Goal: Task Accomplishment & Management: Manage account settings

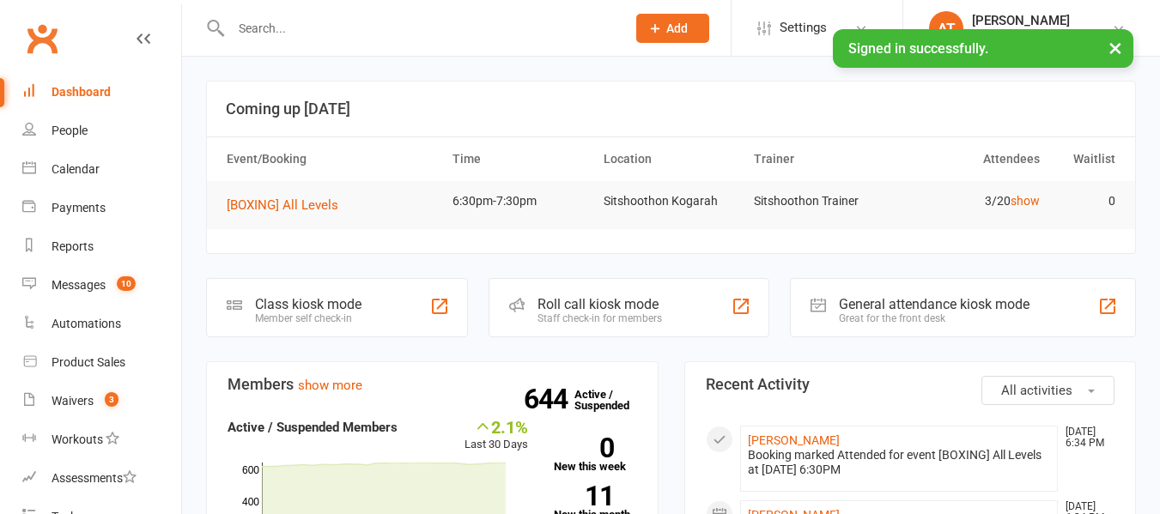
click at [331, 32] on input "text" at bounding box center [420, 28] width 388 height 24
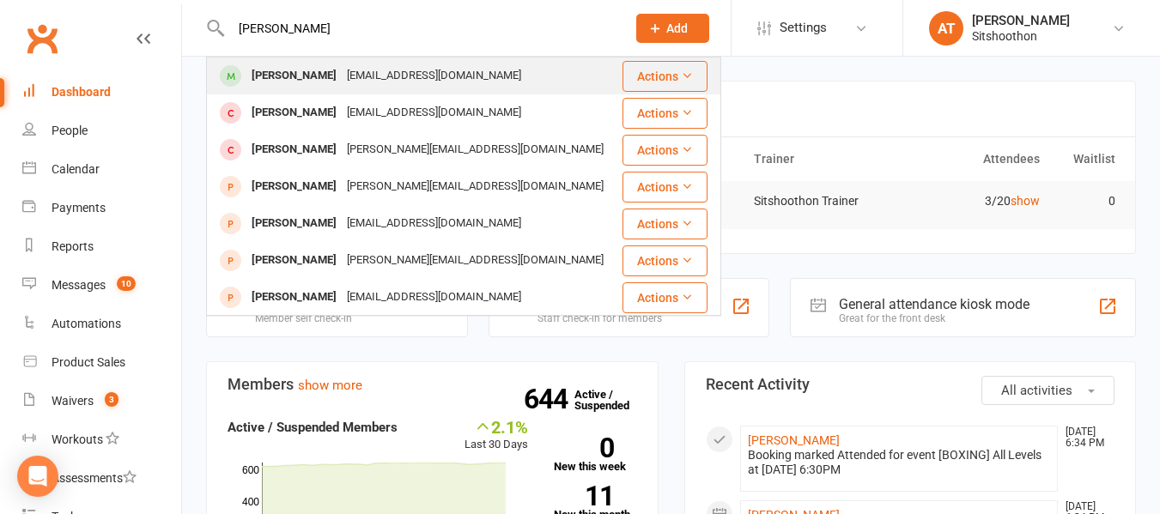
type input "[PERSON_NAME]"
click at [342, 76] on div "[EMAIL_ADDRESS][DOMAIN_NAME]" at bounding box center [434, 76] width 185 height 25
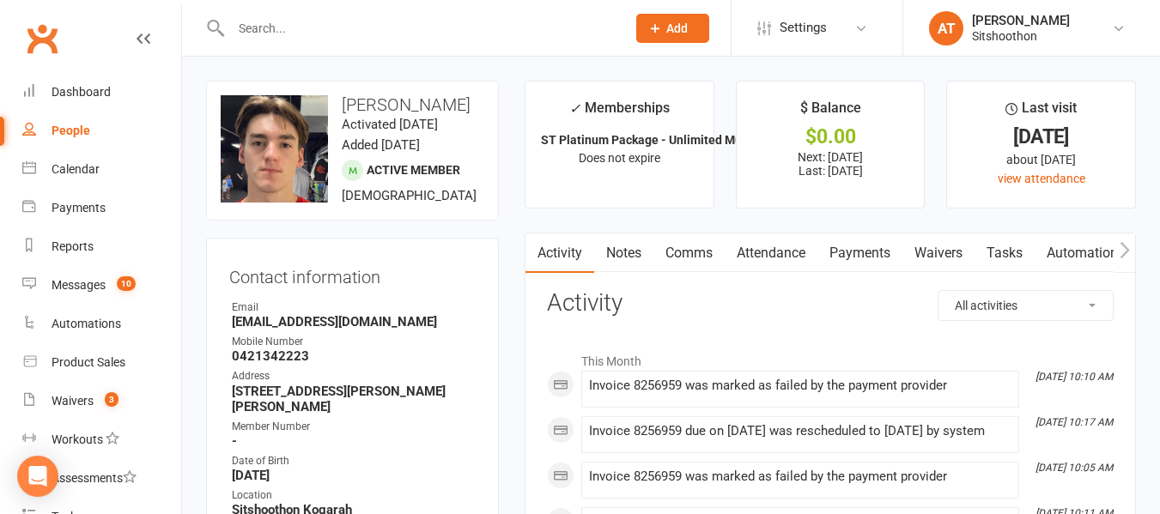
click at [871, 247] on link "Payments" at bounding box center [860, 254] width 85 height 40
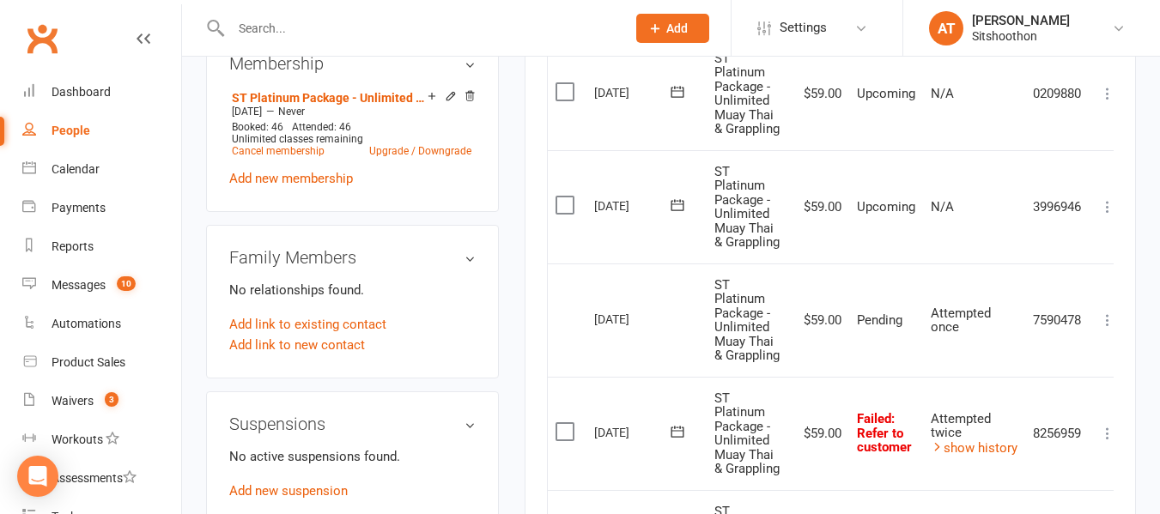
scroll to position [695, 0]
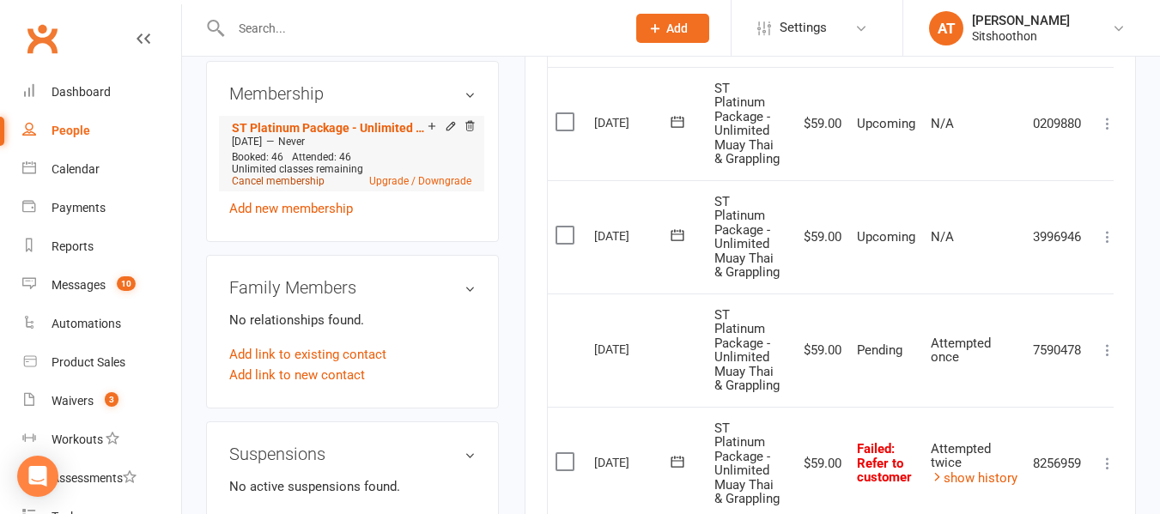
click at [304, 184] on link "Cancel membership" at bounding box center [278, 181] width 93 height 12
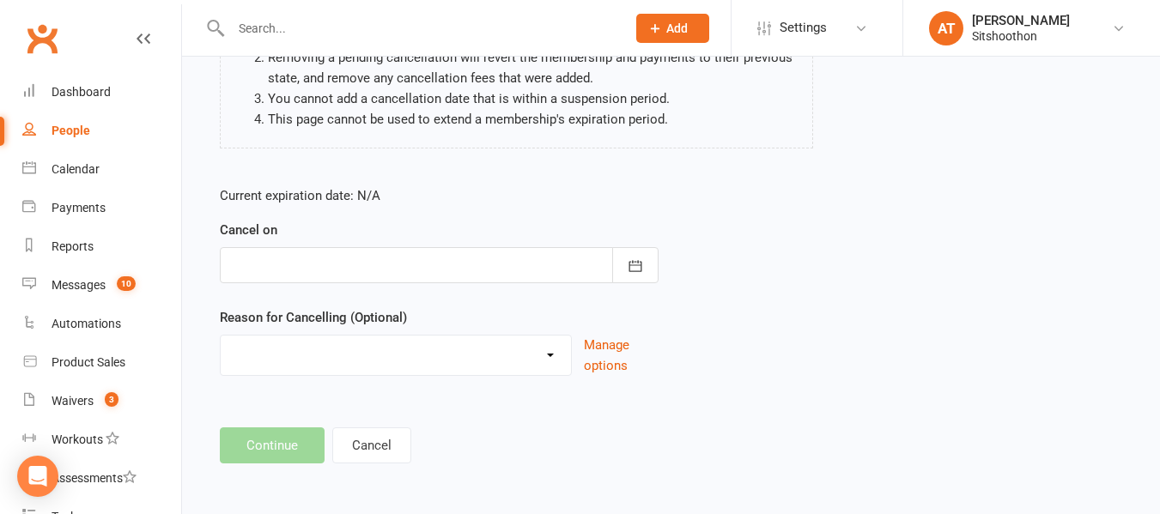
scroll to position [228, 0]
click at [644, 268] on button "button" at bounding box center [635, 264] width 46 height 36
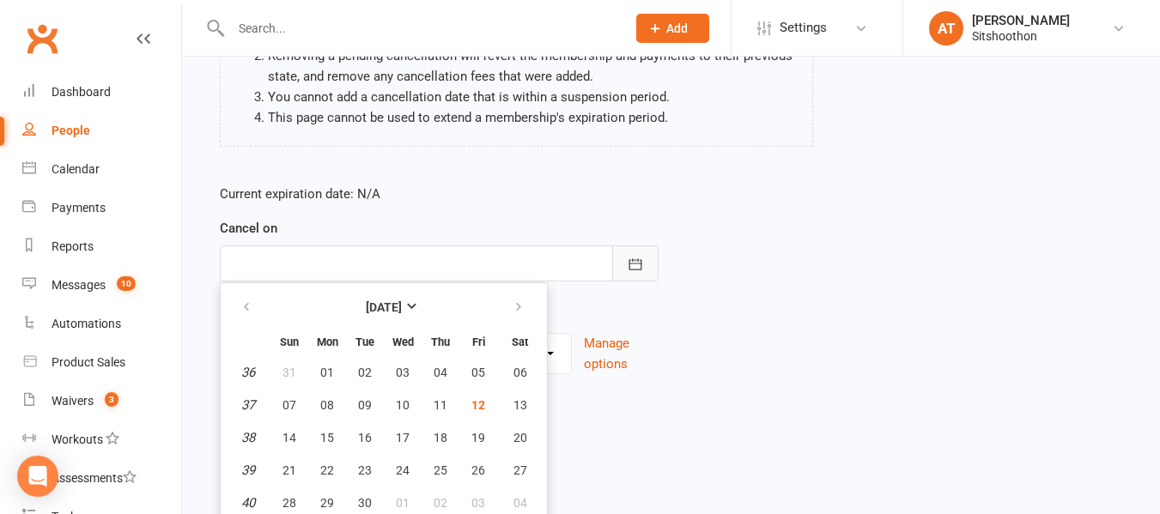
scroll to position [266, 0]
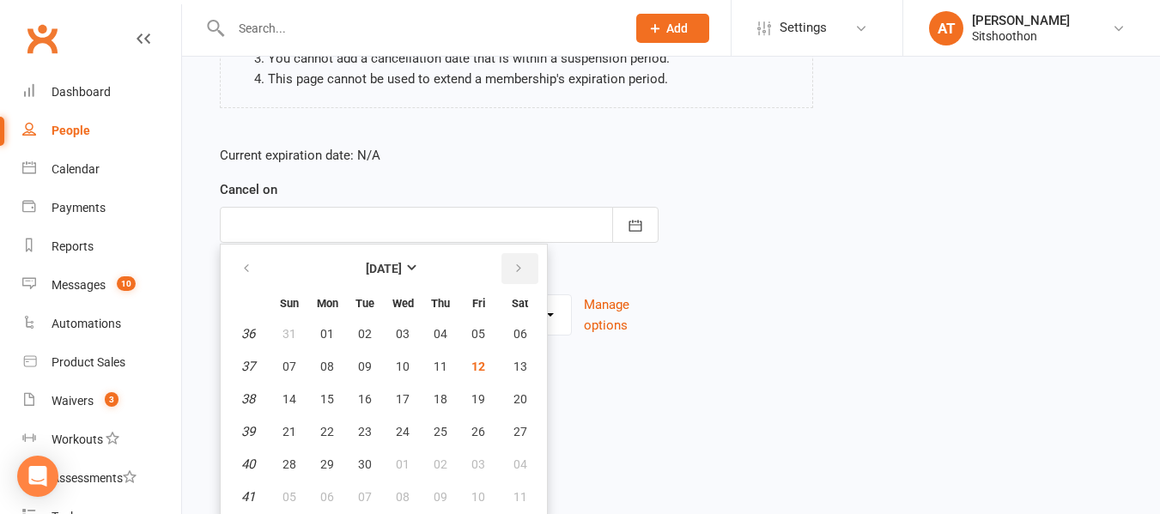
click at [517, 271] on icon "button" at bounding box center [519, 269] width 12 height 14
click at [287, 400] on span "12" at bounding box center [290, 400] width 14 height 14
type input "[DATE]"
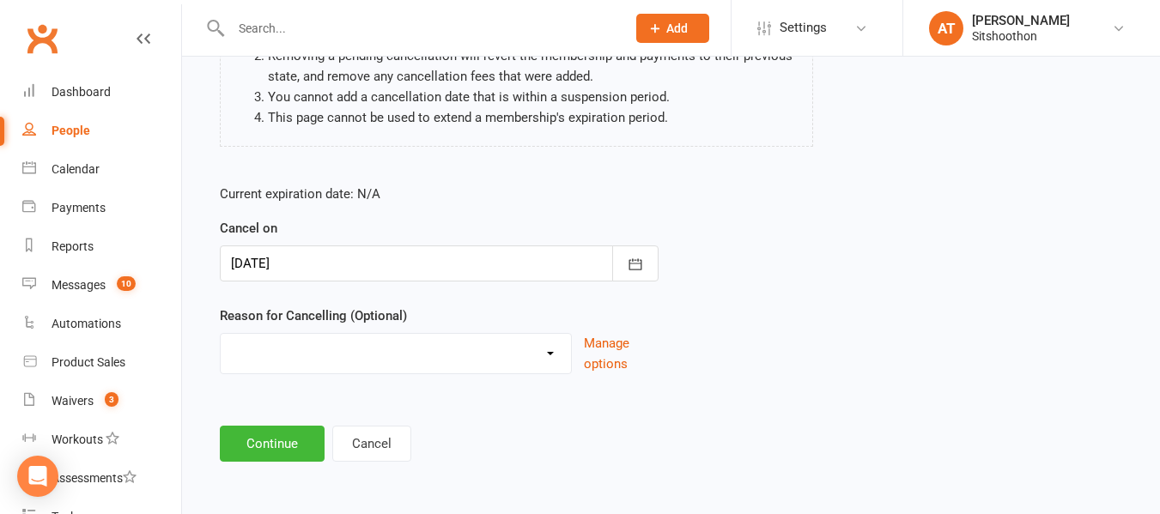
click at [279, 362] on select "Downgrade Financial Reasons Holiday Injury Upgrade Other reason" at bounding box center [396, 351] width 350 height 34
select select "5"
click at [221, 334] on select "Downgrade Financial Reasons Holiday Injury Upgrade Other reason" at bounding box center [396, 351] width 350 height 34
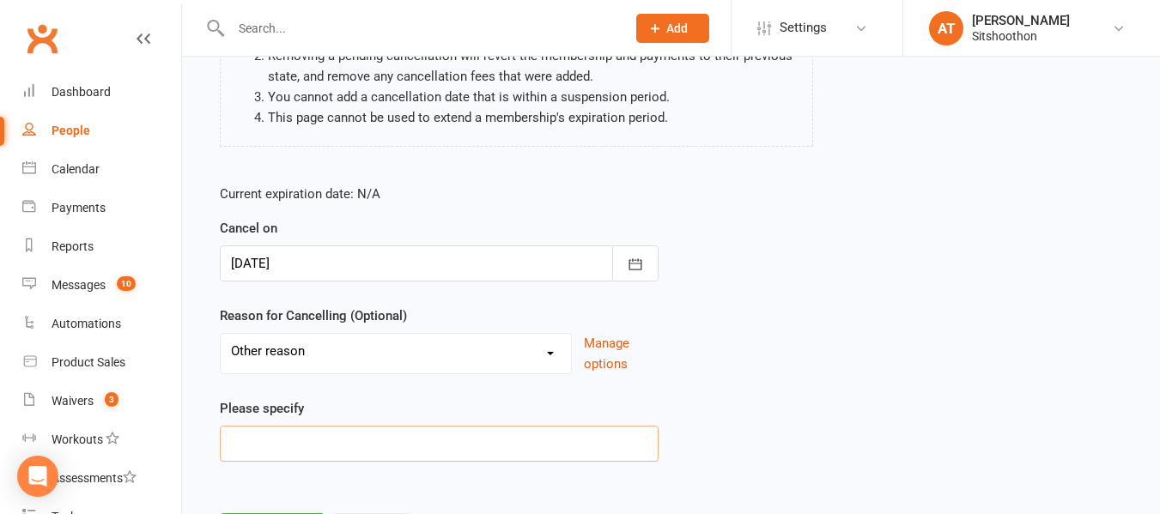
click at [271, 439] on input at bounding box center [439, 444] width 439 height 36
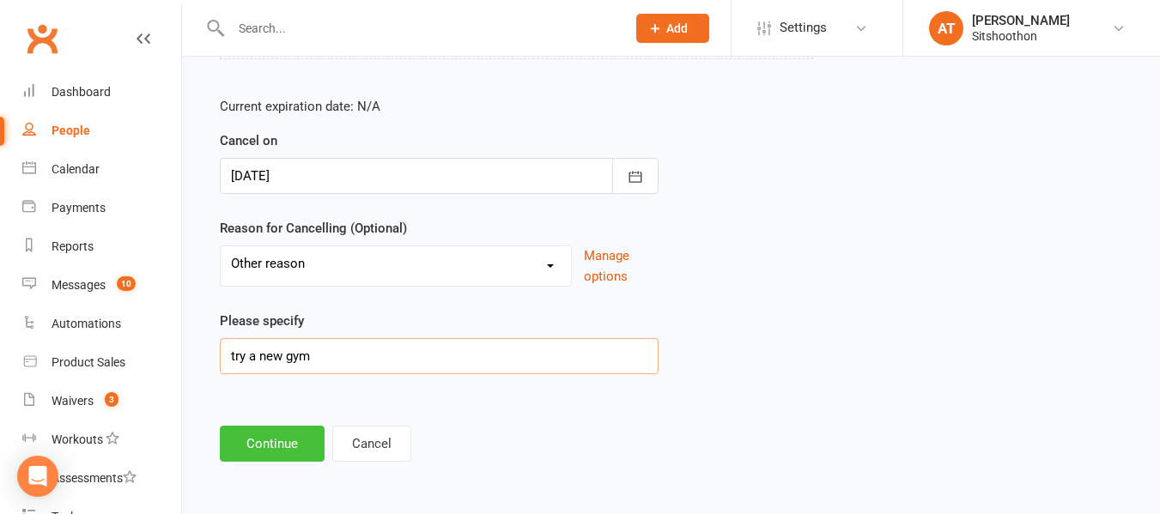
type input "try a new gym"
click at [268, 450] on button "Continue" at bounding box center [272, 444] width 105 height 36
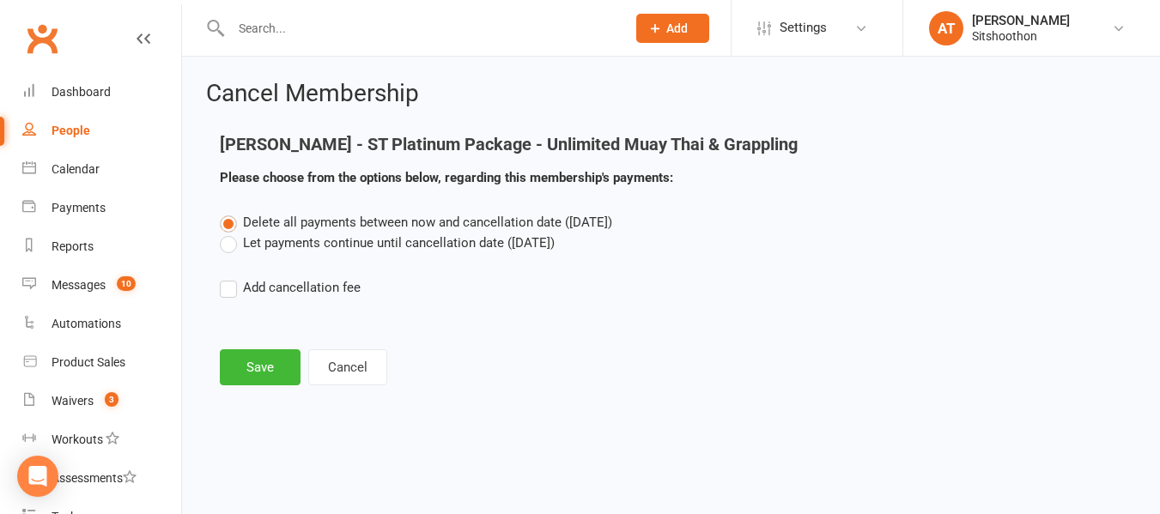
scroll to position [0, 0]
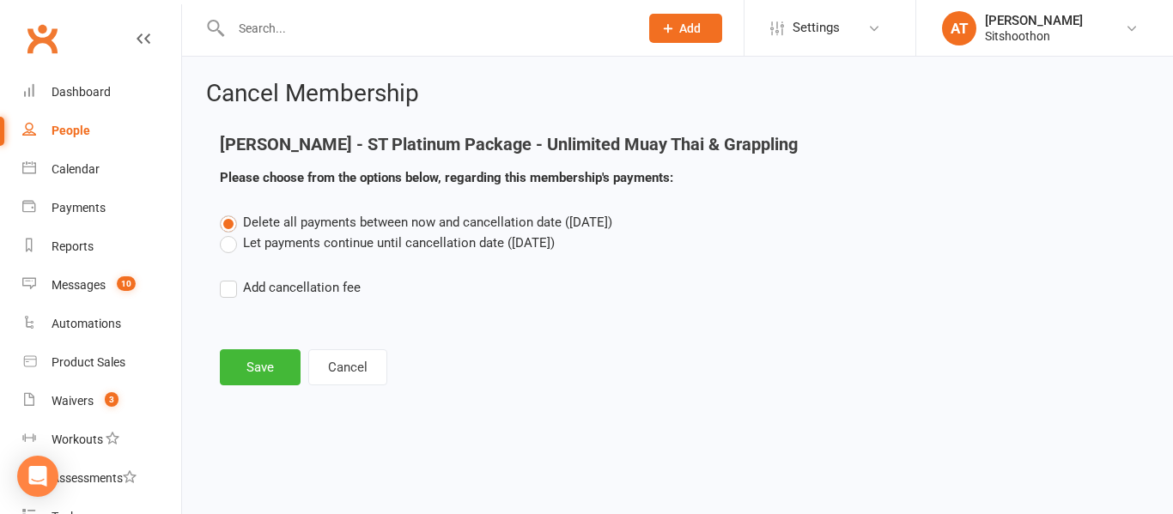
click at [229, 246] on label "Let payments continue until cancellation date ([DATE])" at bounding box center [387, 243] width 335 height 21
click at [229, 233] on input "Let payments continue until cancellation date ([DATE])" at bounding box center [225, 233] width 11 height 0
click at [265, 356] on button "Save" at bounding box center [260, 368] width 81 height 36
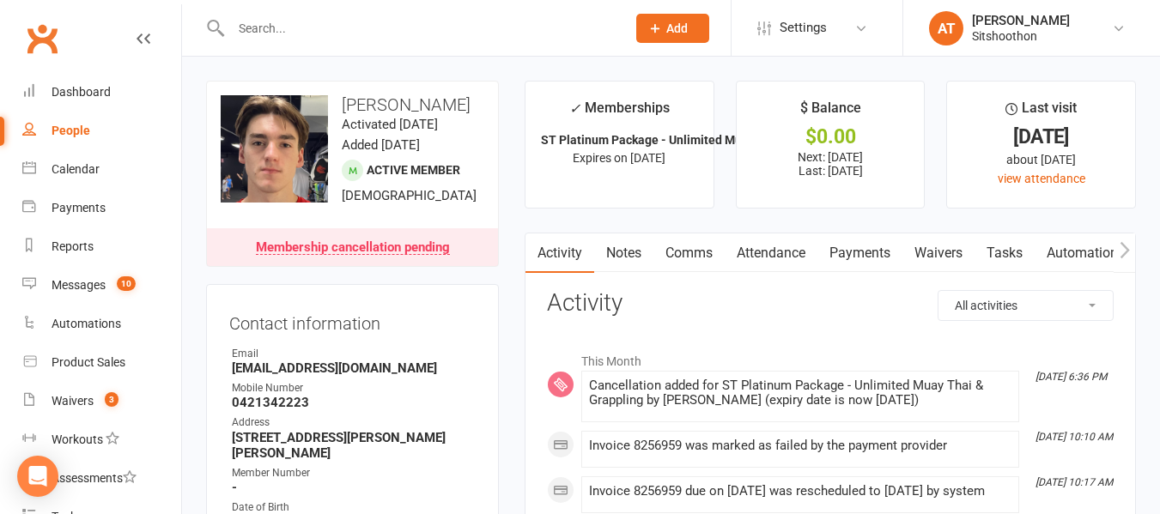
click at [287, 33] on input "text" at bounding box center [420, 28] width 388 height 24
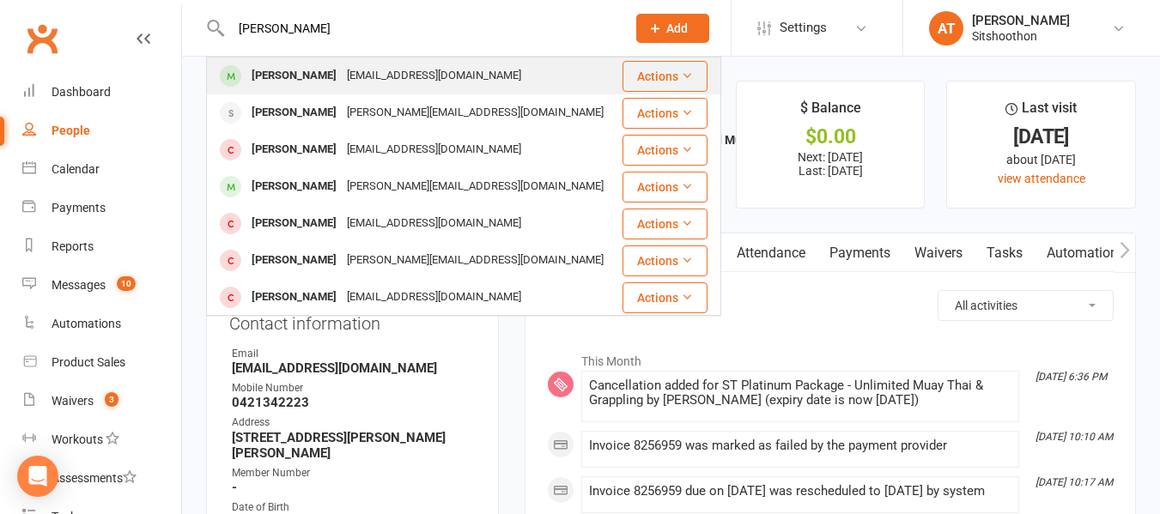
type input "[PERSON_NAME]"
click at [387, 84] on div "[EMAIL_ADDRESS][DOMAIN_NAME]" at bounding box center [434, 76] width 185 height 25
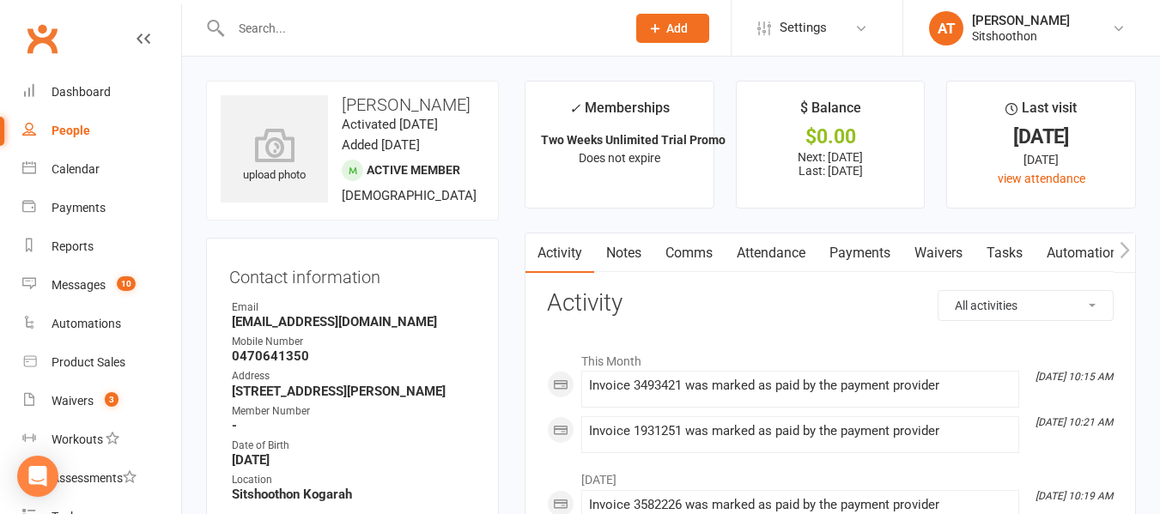
click at [854, 254] on link "Payments" at bounding box center [860, 254] width 85 height 40
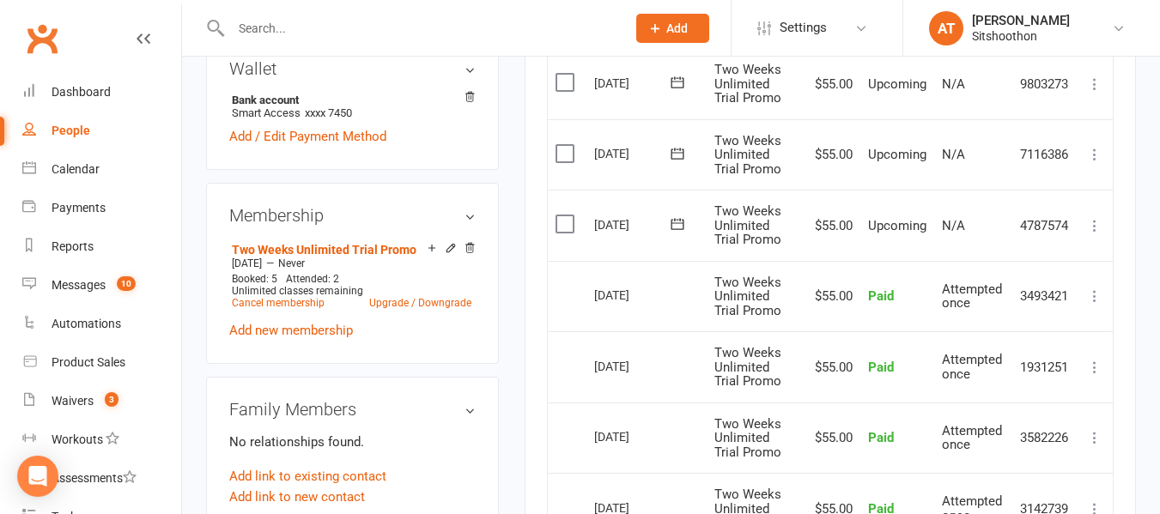
scroll to position [557, 0]
click at [450, 307] on link "Upgrade / Downgrade" at bounding box center [420, 304] width 102 height 12
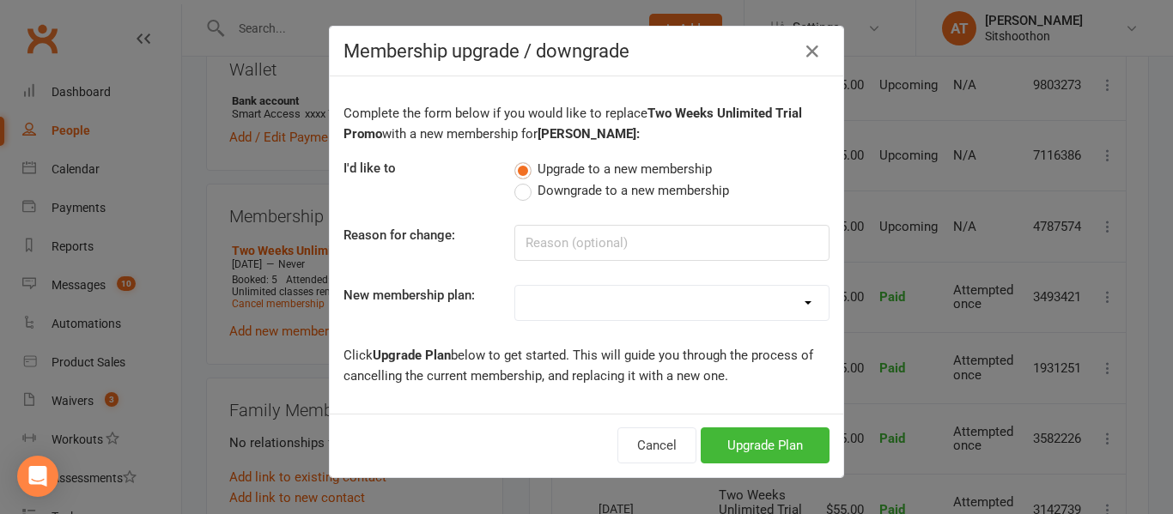
click at [519, 188] on label "Downgrade to a new membership" at bounding box center [621, 190] width 215 height 21
click at [519, 180] on input "Downgrade to a new membership" at bounding box center [519, 180] width 11 height 0
click at [648, 248] on input at bounding box center [671, 243] width 315 height 36
type input "only can do 2 class"
click at [756, 449] on button "Downgrade Plan" at bounding box center [757, 446] width 146 height 36
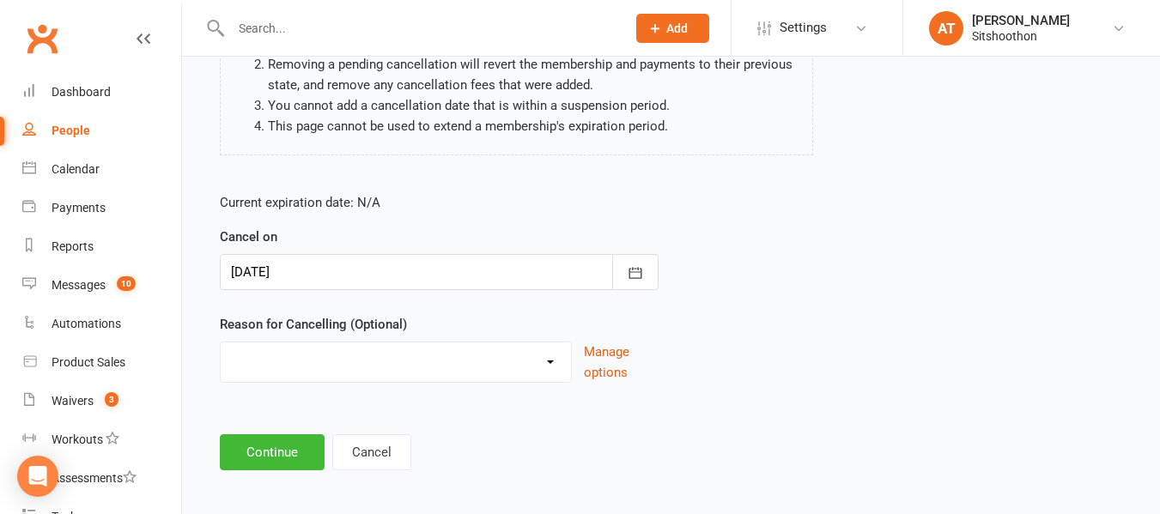
scroll to position [228, 0]
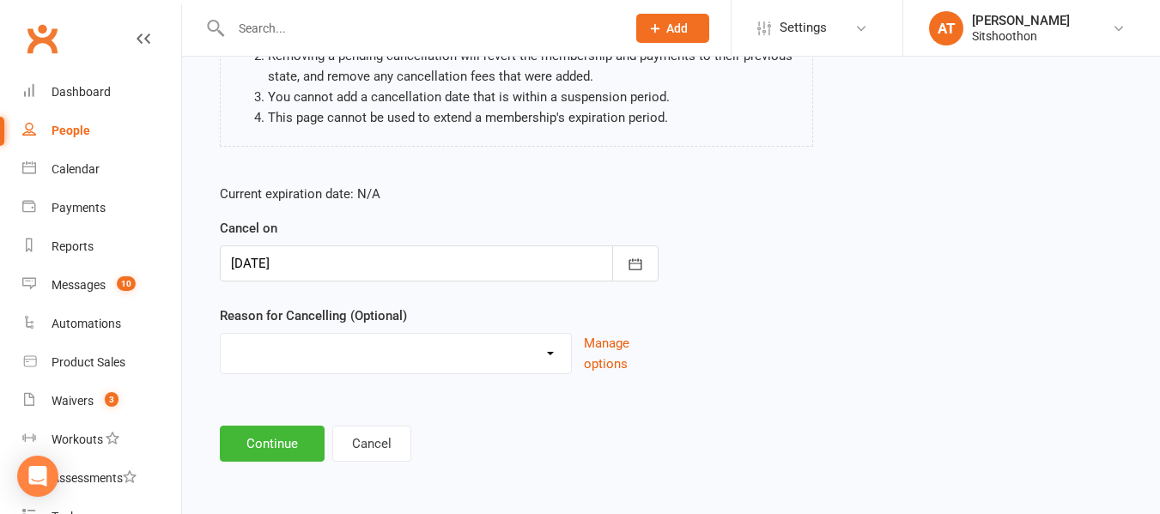
click at [334, 356] on select "Downgrade Financial Reasons Holiday Injury Upgrade Other reason" at bounding box center [396, 351] width 350 height 34
select select "5"
click at [221, 334] on select "Downgrade Financial Reasons Holiday Injury Upgrade Other reason" at bounding box center [396, 351] width 350 height 34
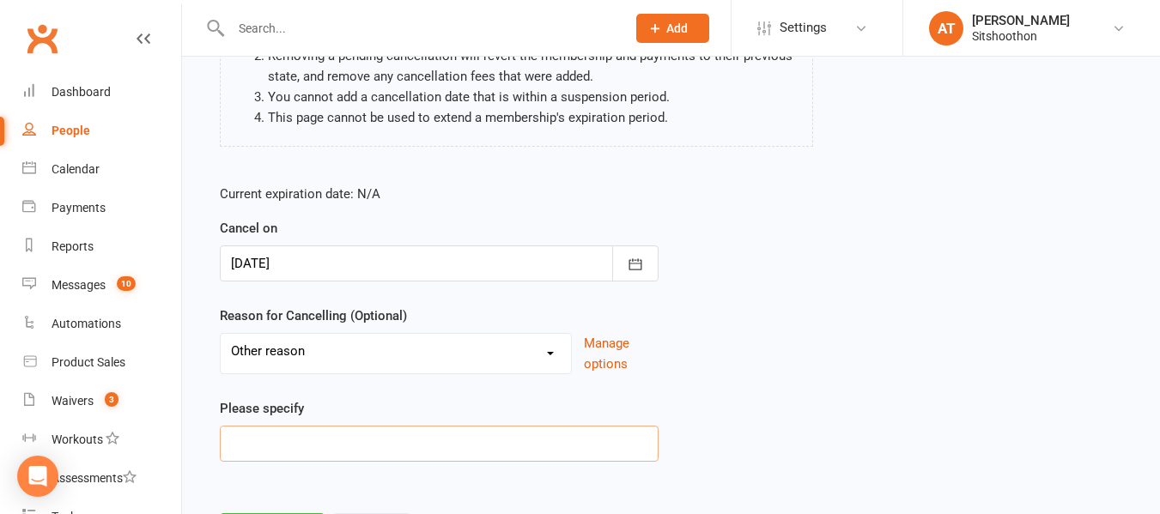
click at [297, 444] on input at bounding box center [439, 444] width 439 height 36
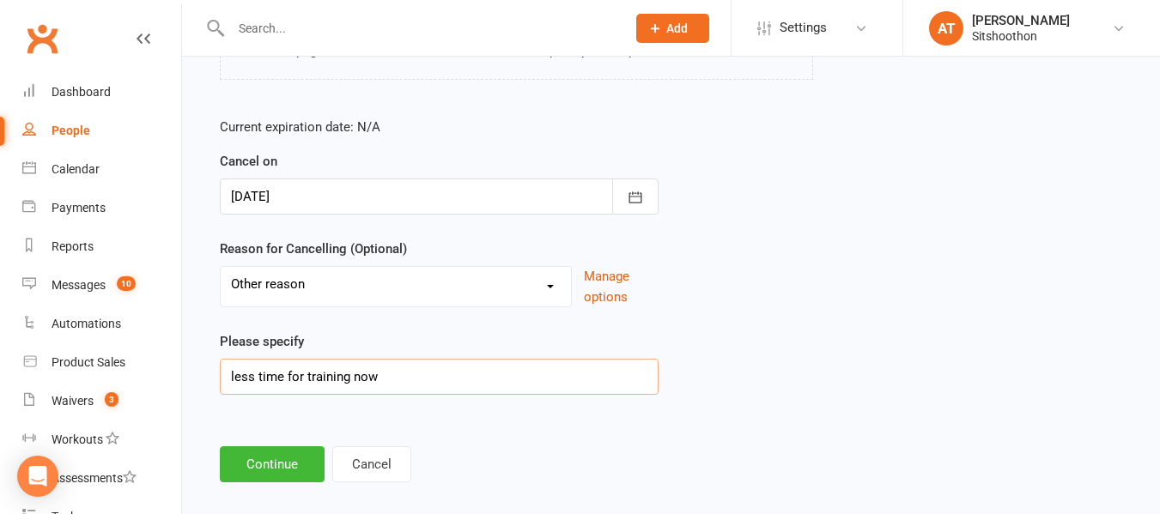
scroll to position [315, 0]
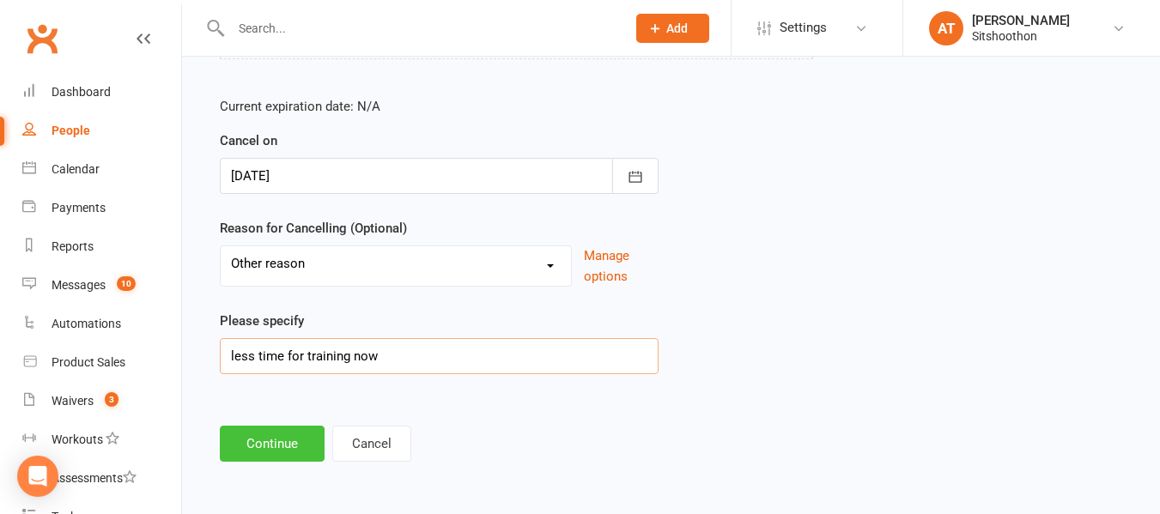
type input "less time for training now"
click at [276, 457] on button "Continue" at bounding box center [272, 444] width 105 height 36
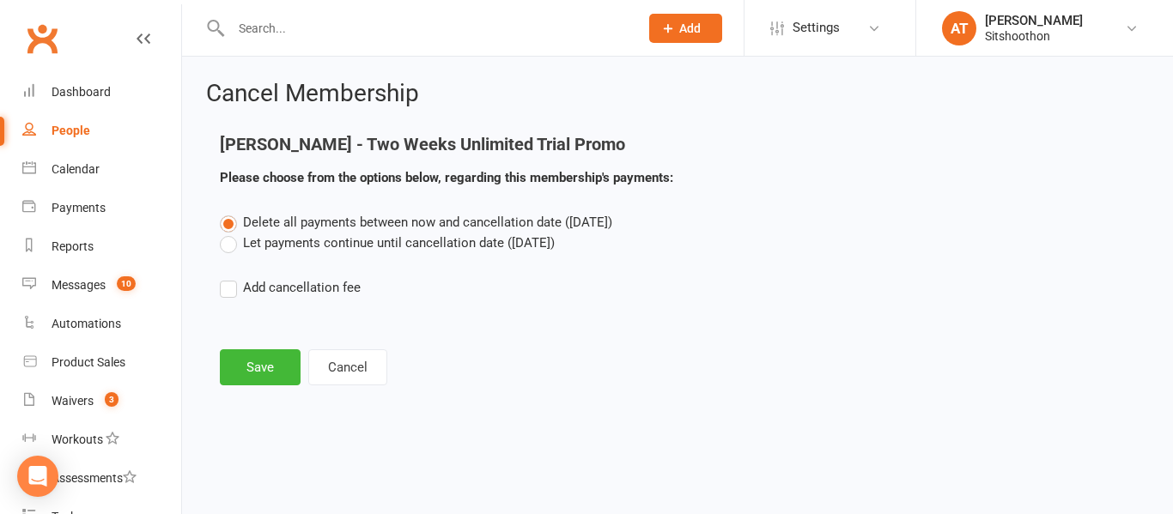
click at [239, 248] on label "Let payments continue until cancellation date ([DATE])" at bounding box center [387, 243] width 335 height 21
click at [231, 233] on input "Let payments continue until cancellation date ([DATE])" at bounding box center [225, 233] width 11 height 0
click at [257, 367] on button "Save" at bounding box center [260, 368] width 81 height 36
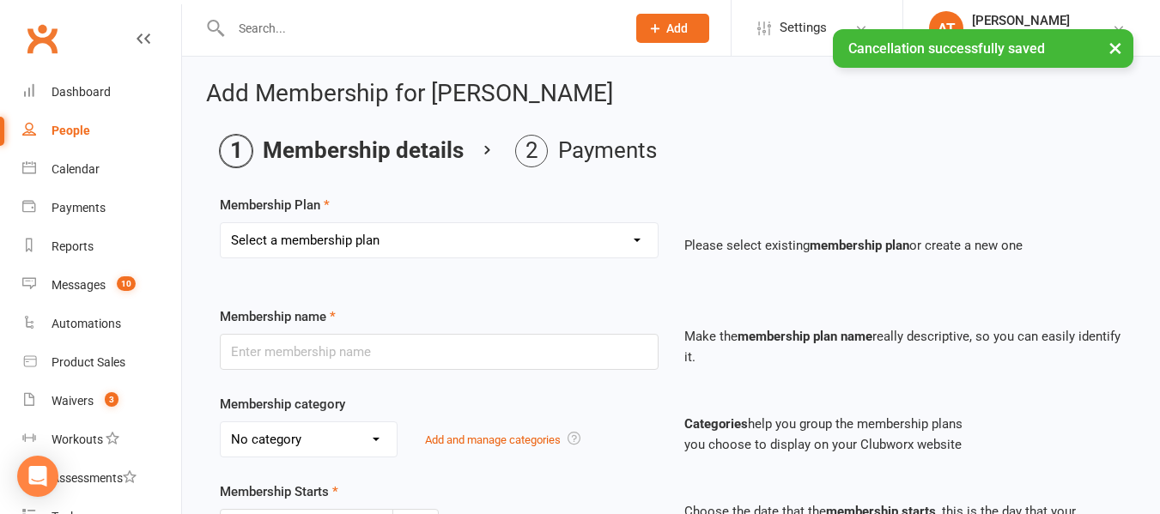
click at [522, 243] on select "Select a membership plan Create new Membership Plan Gold Pack - Unlimited Muay …" at bounding box center [439, 240] width 437 height 34
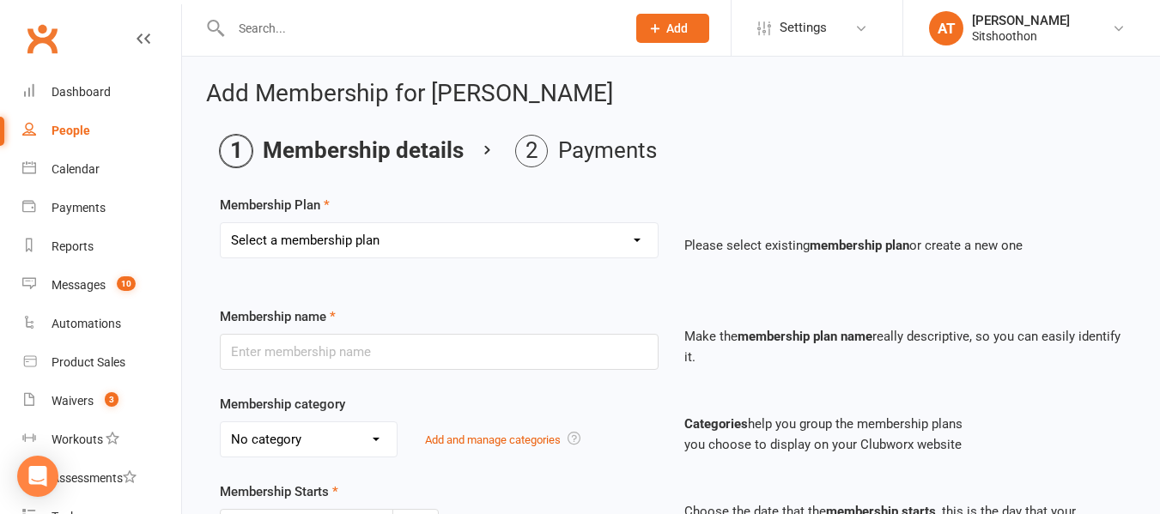
select select "21"
click at [221, 223] on select "Select a membership plan Create new Membership Plan Gold Pack - Unlimited Muay …" at bounding box center [439, 240] width 437 height 34
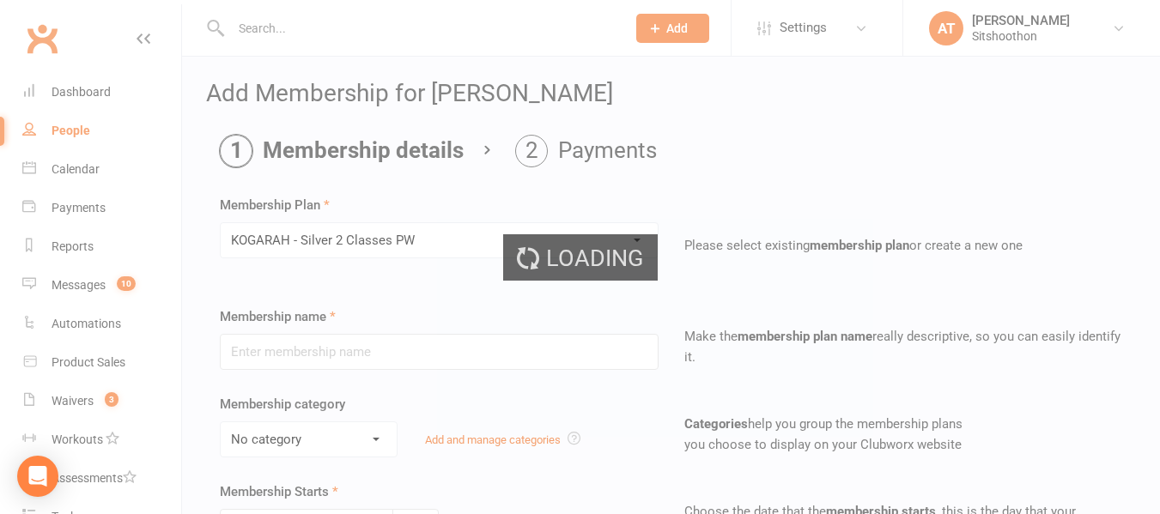
type input "KOGARAH - Silver 2 Classes PW"
select select "3"
type input "0"
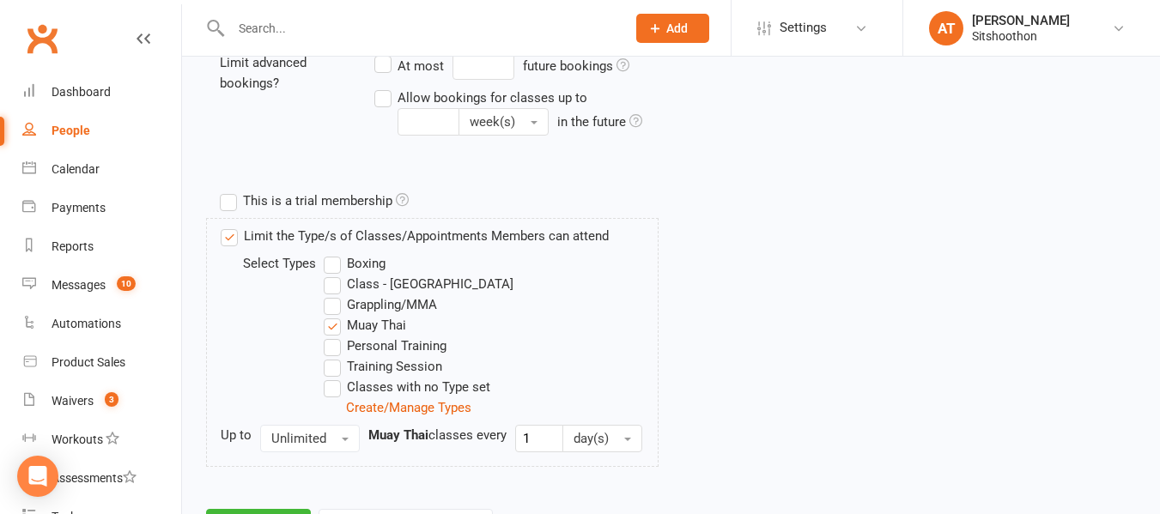
scroll to position [806, 0]
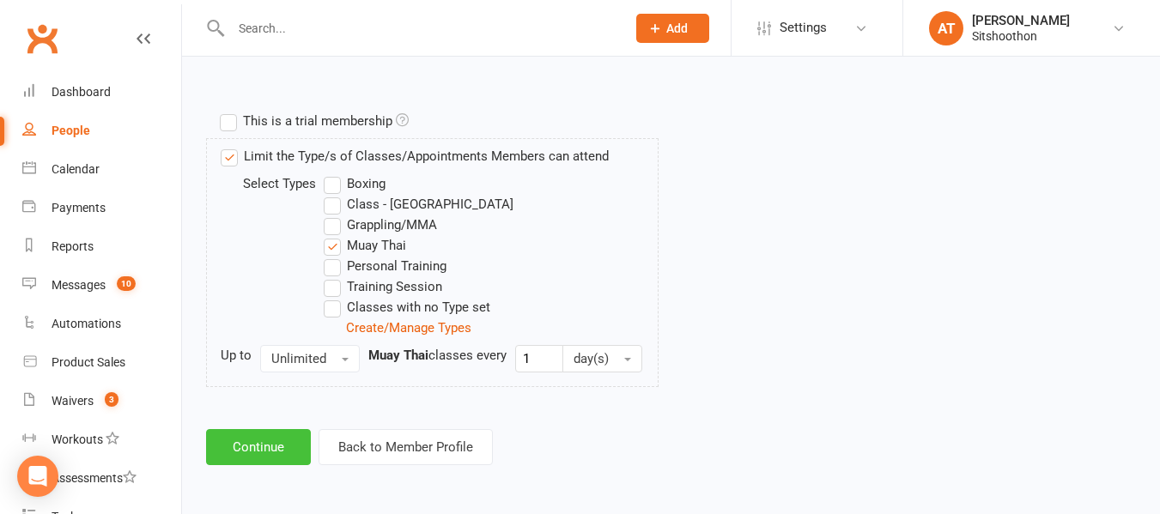
click at [291, 441] on button "Continue" at bounding box center [258, 447] width 105 height 36
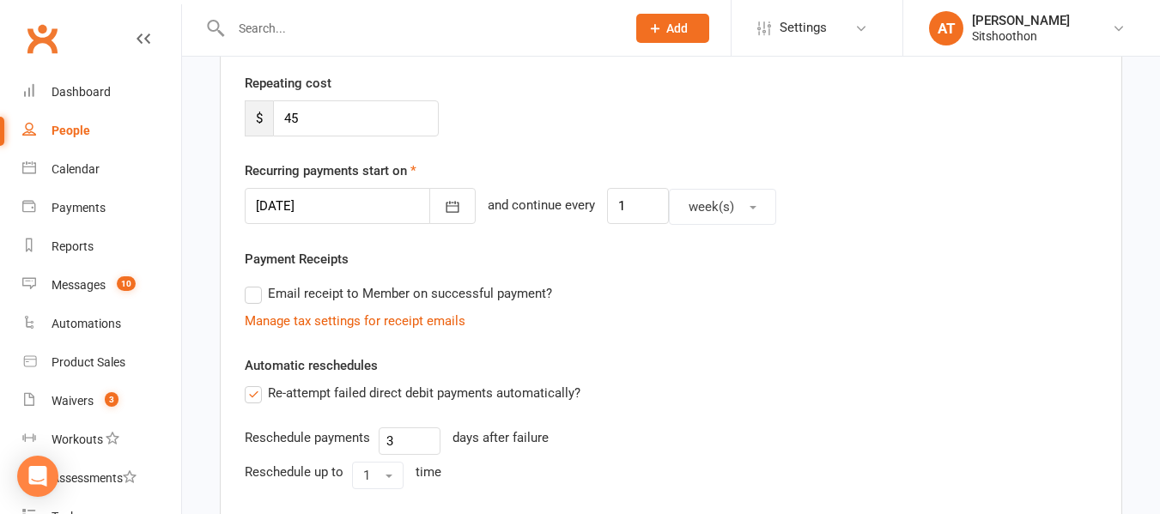
scroll to position [311, 0]
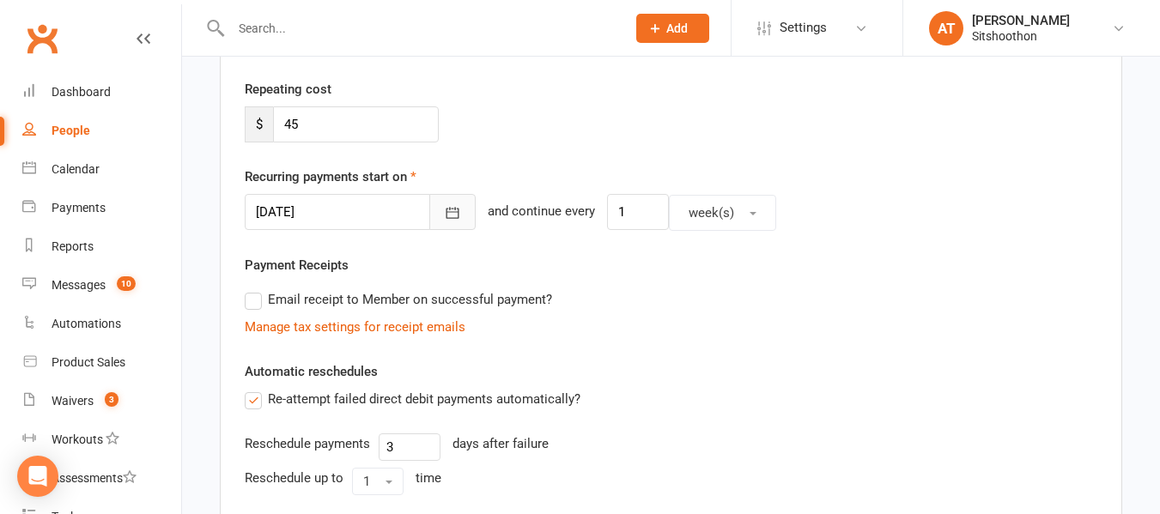
click at [444, 220] on icon "button" at bounding box center [452, 212] width 17 height 17
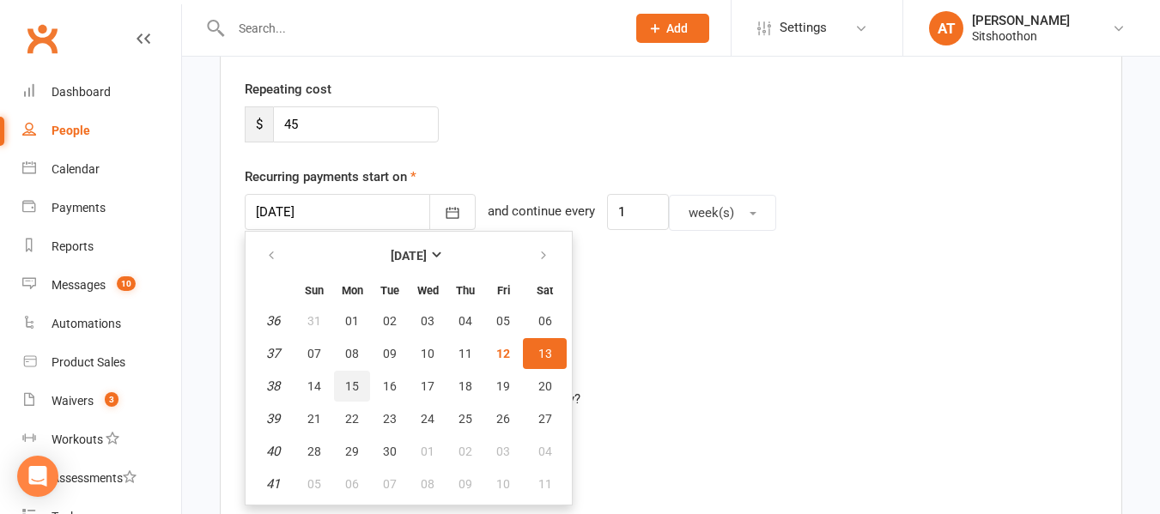
click at [359, 387] on button "15" at bounding box center [352, 386] width 36 height 31
type input "[DATE]"
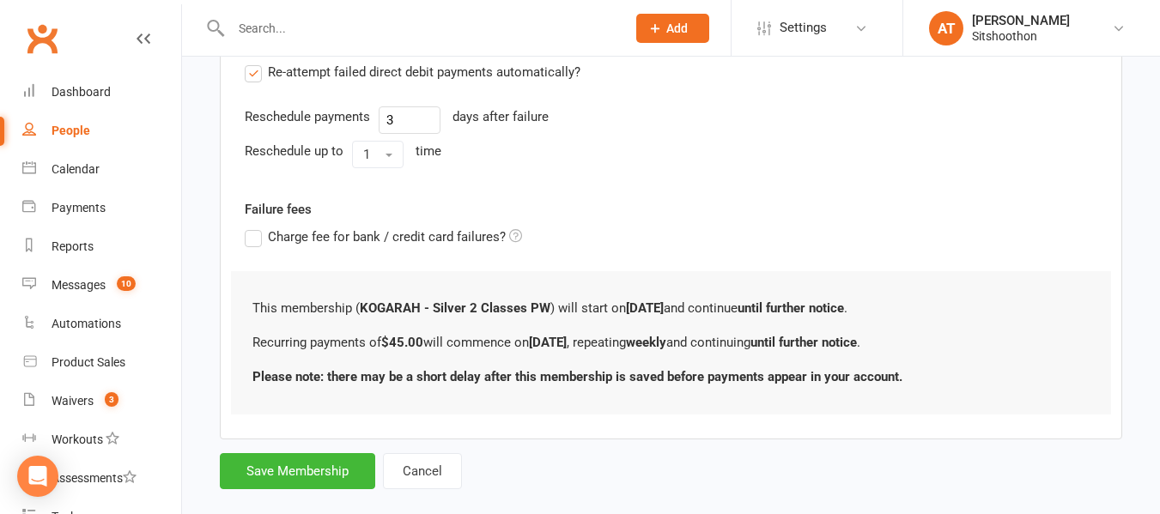
scroll to position [640, 0]
click at [272, 481] on button "Save Membership" at bounding box center [297, 470] width 155 height 36
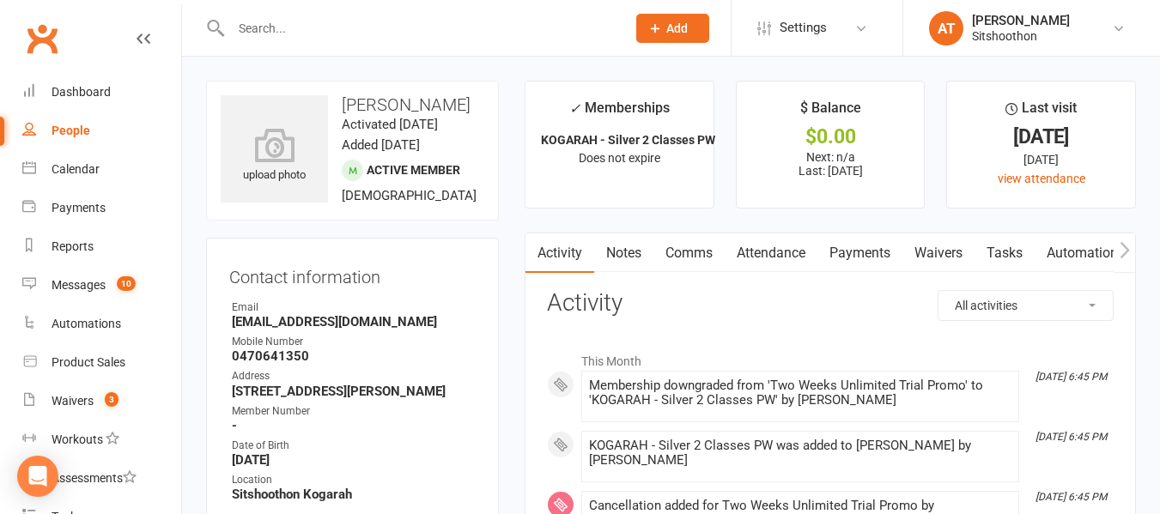
click at [250, 27] on input "text" at bounding box center [420, 28] width 388 height 24
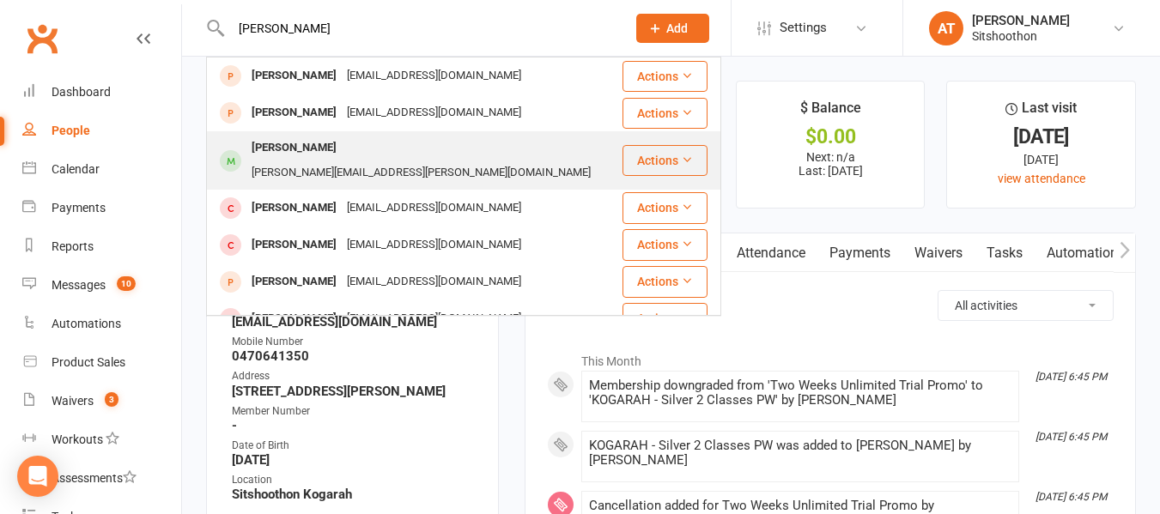
type input "[PERSON_NAME]"
click at [343, 137] on div "Clayton Rodrigues [EMAIL_ADDRESS][PERSON_NAME][DOMAIN_NAME]" at bounding box center [414, 160] width 413 height 57
